Goal: Task Accomplishment & Management: Manage account settings

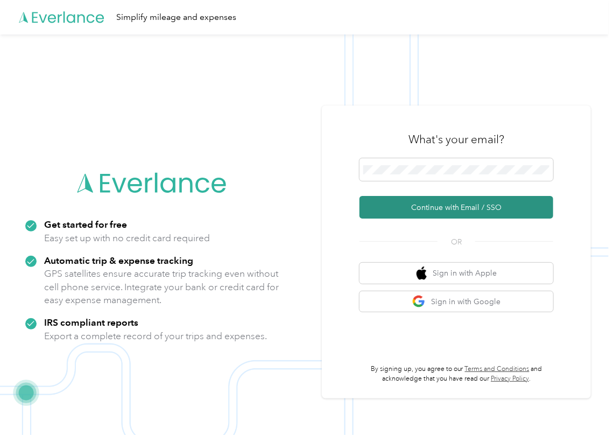
click at [387, 201] on button "Continue with Email / SSO" at bounding box center [457, 207] width 194 height 23
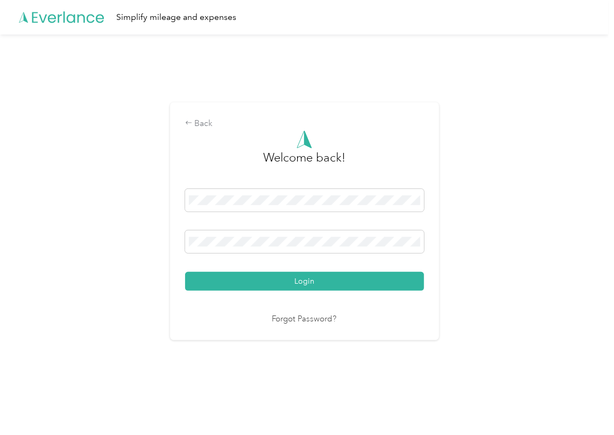
drag, startPoint x: 227, startPoint y: 280, endPoint x: 41, endPoint y: 291, distance: 186.6
click at [227, 282] on button "Login" at bounding box center [304, 281] width 239 height 19
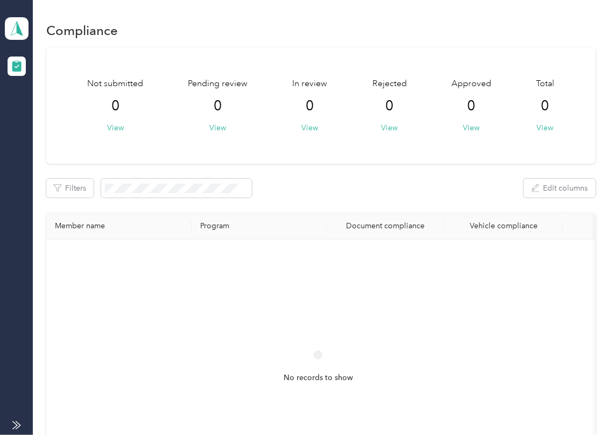
click at [311, 170] on div "Not submitted 0 View Pending review 0 View In review 0 View Rejected 0 View App…" at bounding box center [321, 280] width 550 height 467
click at [5, 23] on span at bounding box center [17, 28] width 24 height 23
click at [46, 111] on div "Log out" at bounding box center [34, 112] width 41 height 11
